Goal: Book appointment/travel/reservation

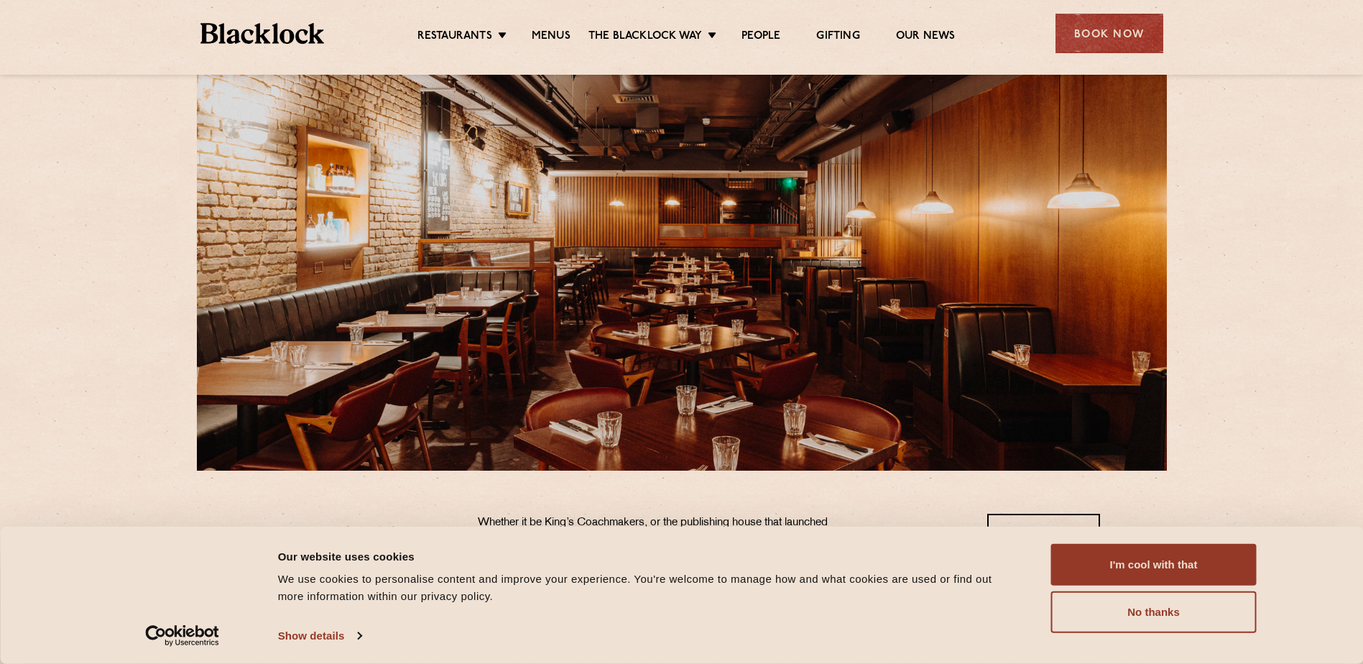
scroll to position [72, 0]
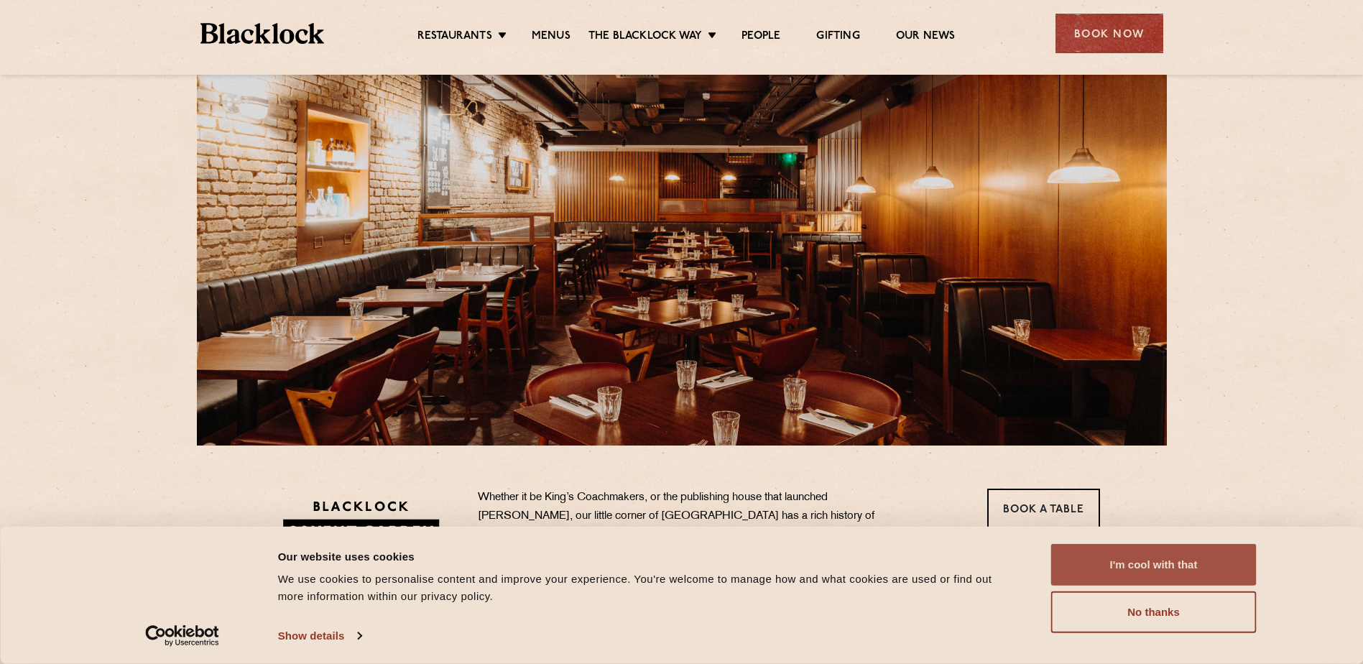
click at [1150, 568] on button "I'm cool with that" at bounding box center [1153, 565] width 205 height 42
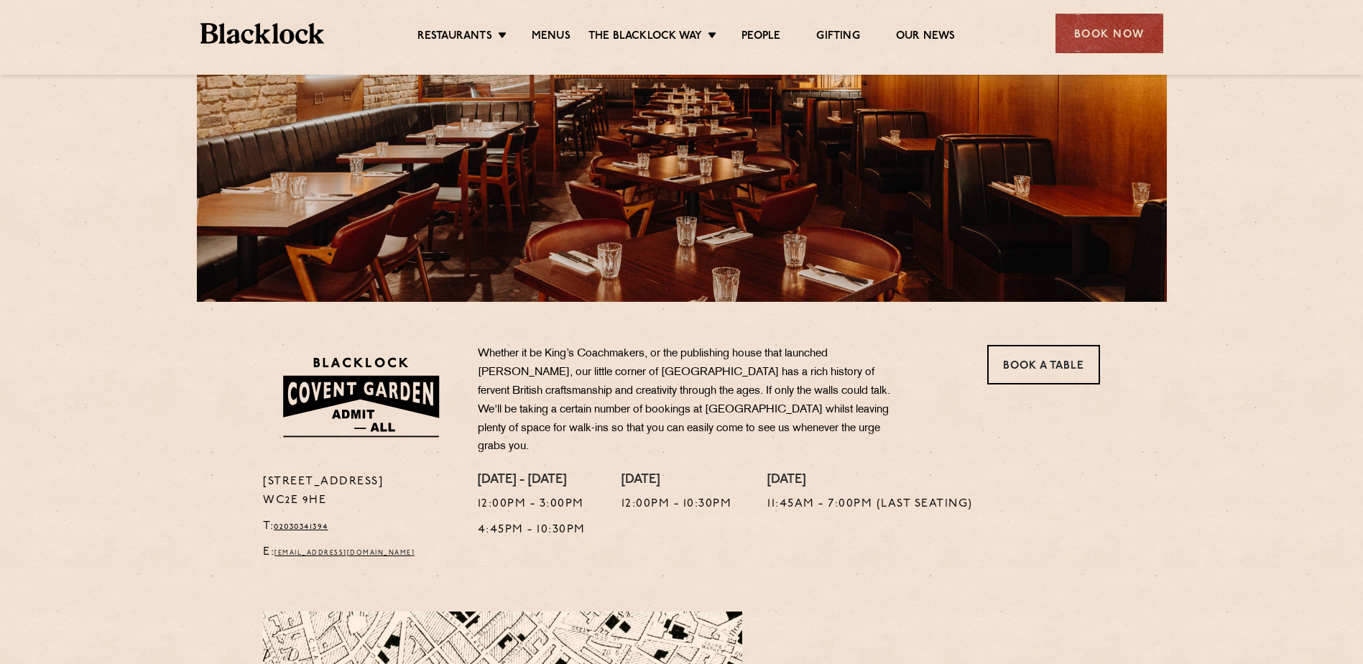
scroll to position [0, 0]
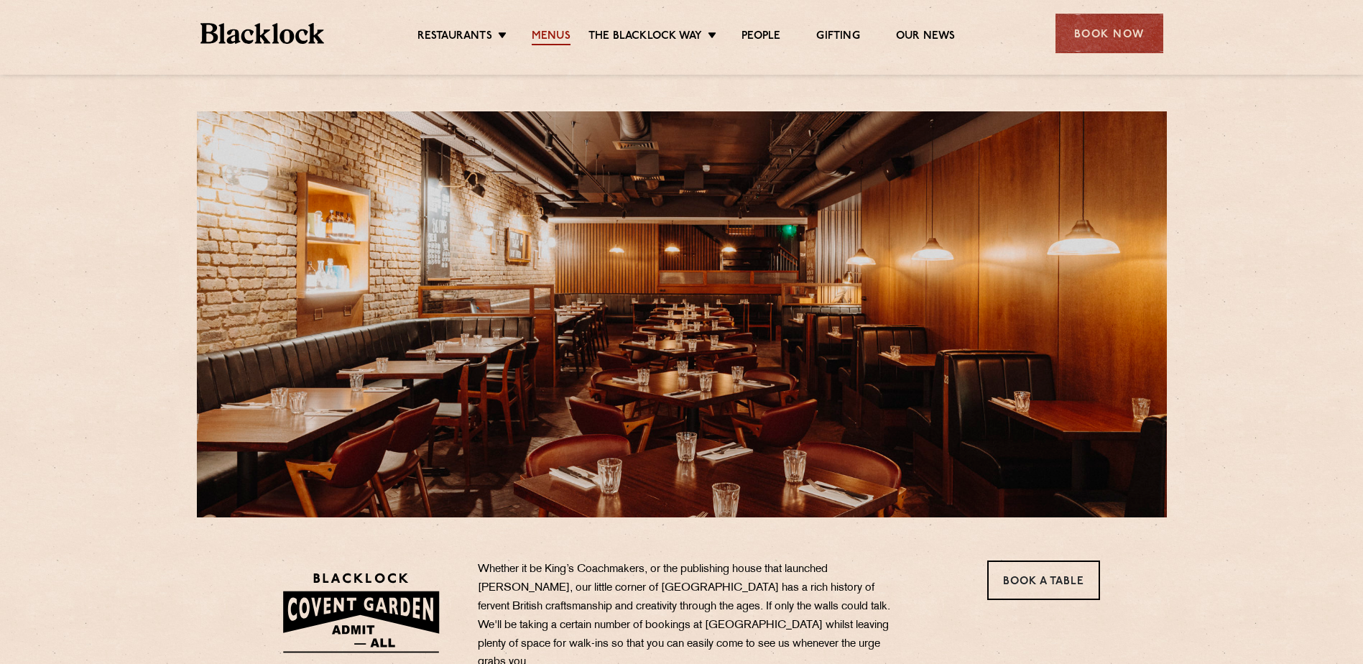
click at [555, 34] on link "Menus" at bounding box center [551, 37] width 39 height 16
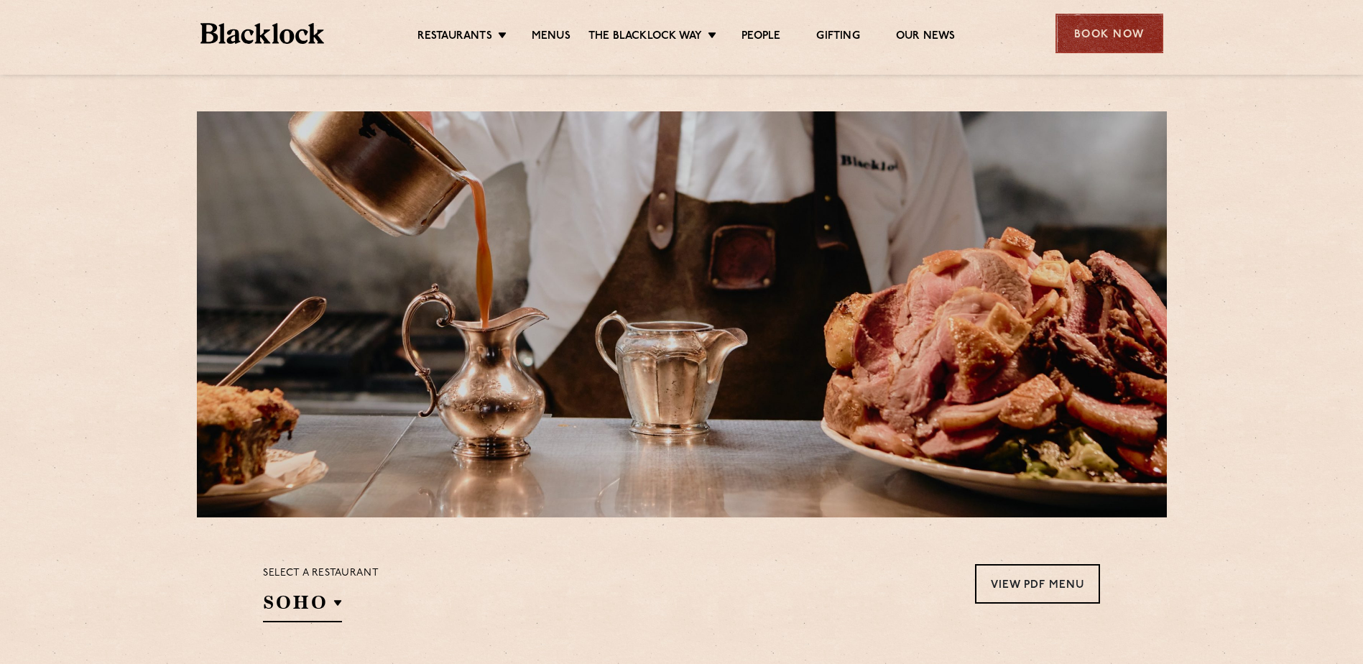
click at [1108, 35] on div "Book Now" at bounding box center [1109, 34] width 108 height 40
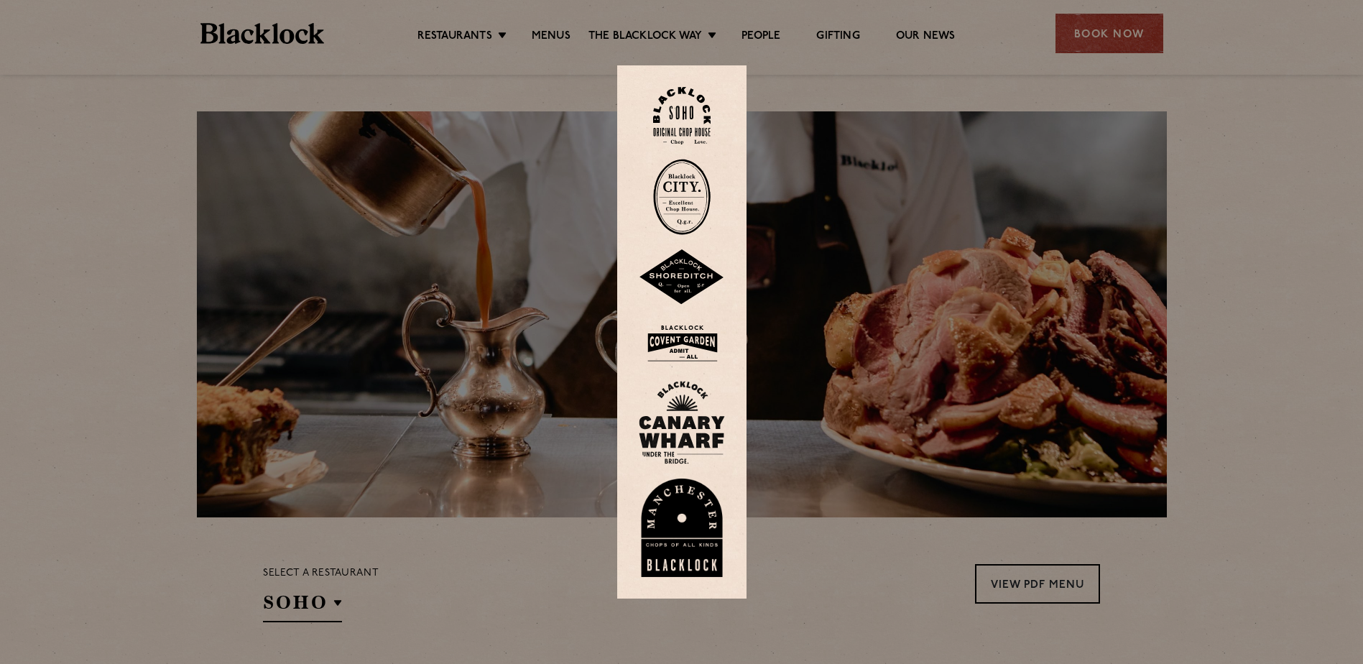
click at [691, 337] on img at bounding box center [682, 343] width 86 height 47
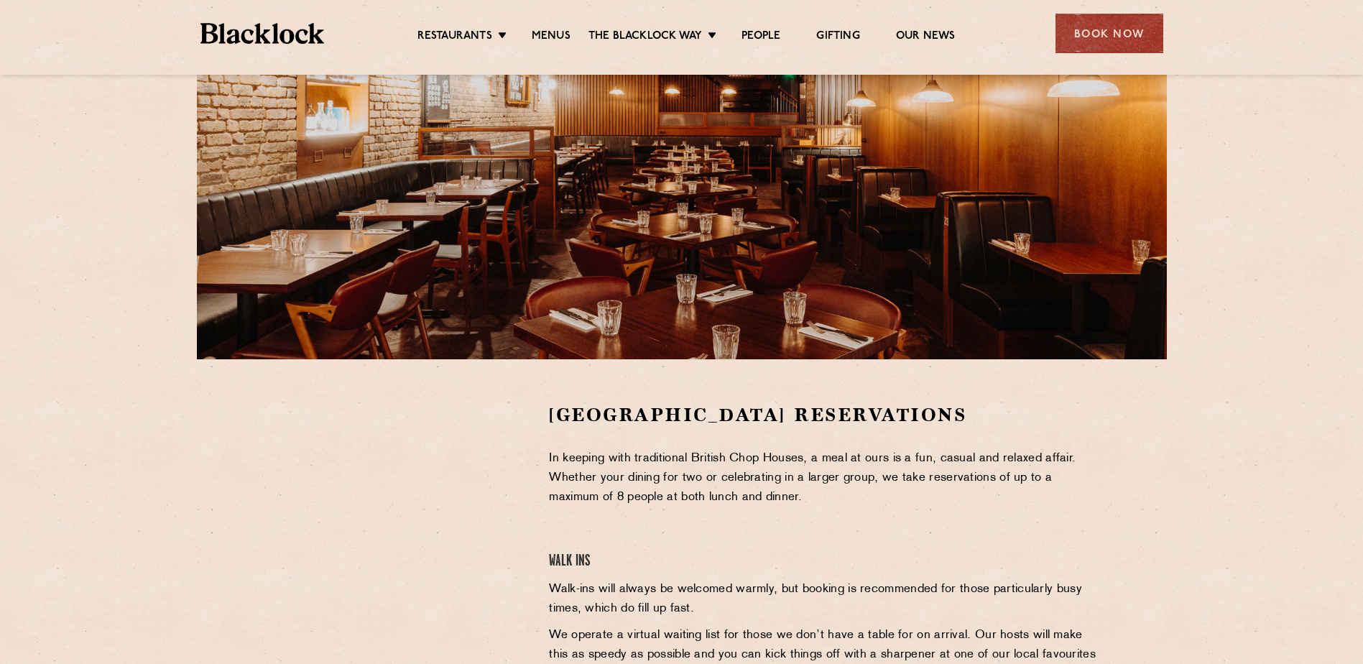
scroll to position [287, 0]
